Goal: Task Accomplishment & Management: Use online tool/utility

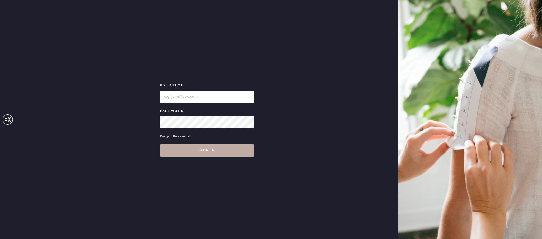
type input "[EMAIL_ADDRESS][DOMAIN_NAME]"
click at [206, 153] on button "Sign in" at bounding box center [207, 151] width 94 height 12
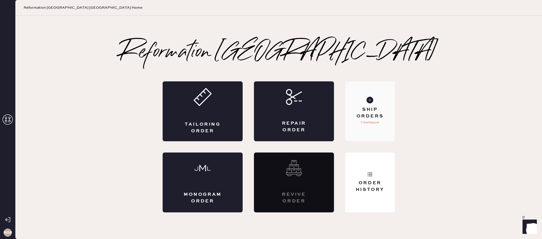
click at [368, 104] on div "Ship Orders 1 Unshipped" at bounding box center [369, 112] width 49 height 60
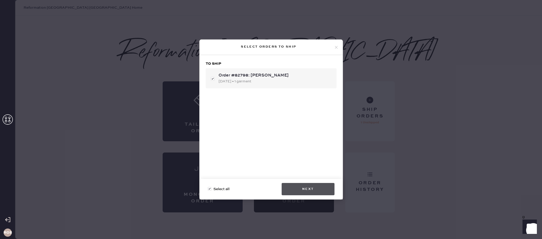
click at [306, 193] on button "Next" at bounding box center [307, 189] width 53 height 12
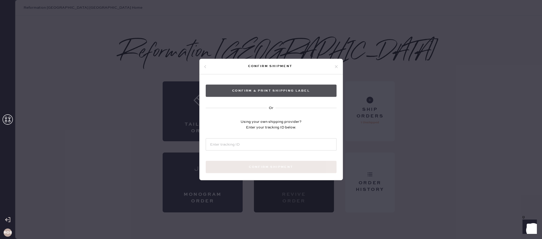
click at [285, 89] on button "Confirm & Print shipping label" at bounding box center [271, 91] width 131 height 12
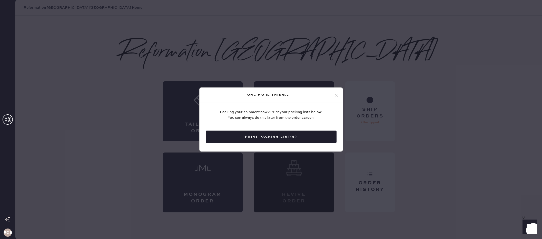
click at [264, 139] on button "Print Packing List(s)" at bounding box center [271, 137] width 131 height 12
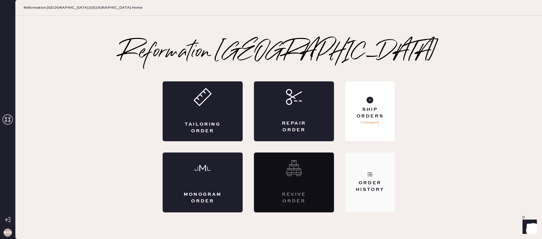
click at [363, 184] on div "Order History" at bounding box center [369, 186] width 41 height 13
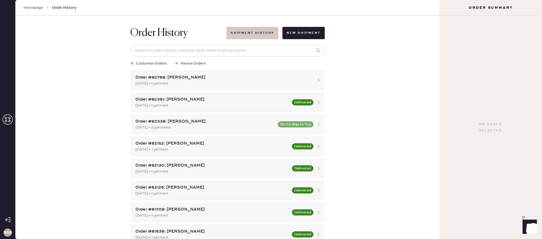
click at [267, 30] on button "Shipment History" at bounding box center [252, 33] width 52 height 12
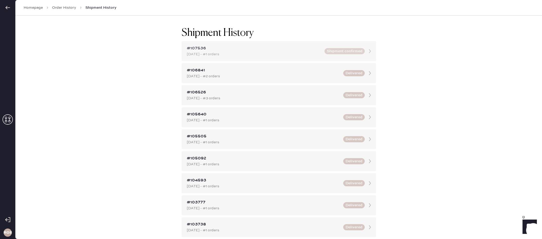
click at [267, 51] on div "#107536" at bounding box center [254, 48] width 135 height 6
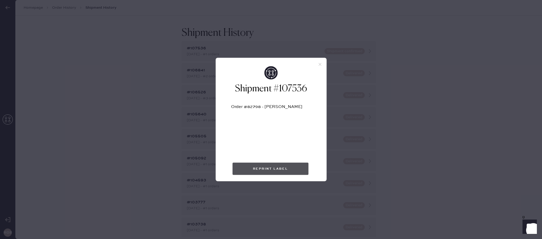
click at [293, 168] on button "Reprint Label" at bounding box center [270, 169] width 76 height 12
